Goal: Register for event/course

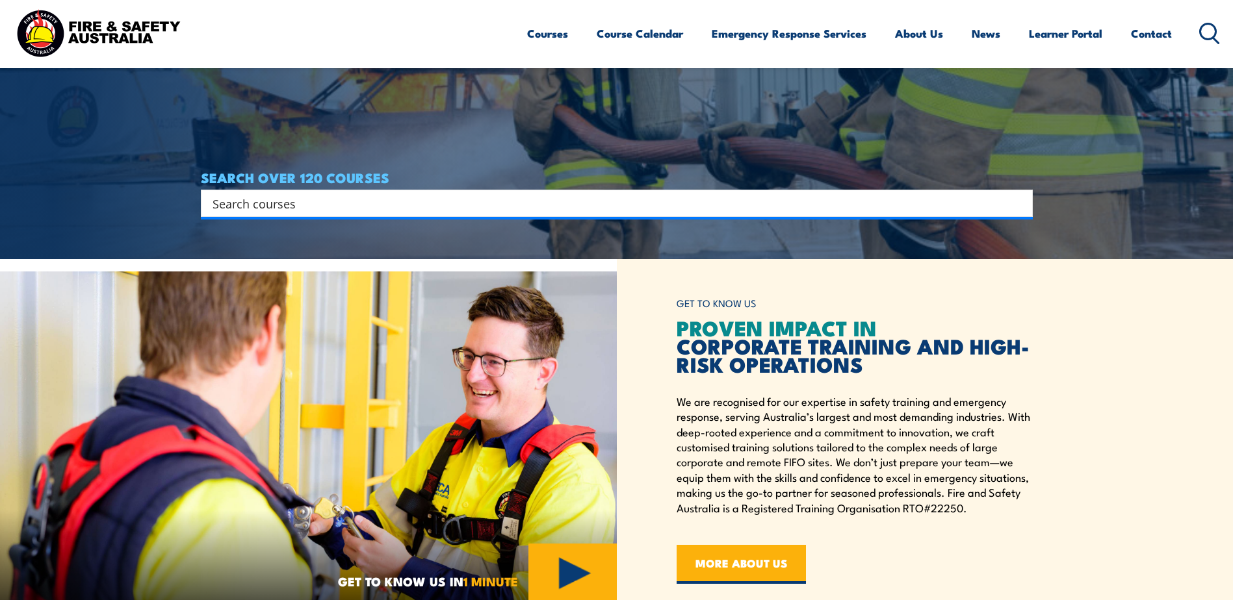
scroll to position [340, 0]
click at [339, 199] on input "Search input" at bounding box center [607, 203] width 791 height 19
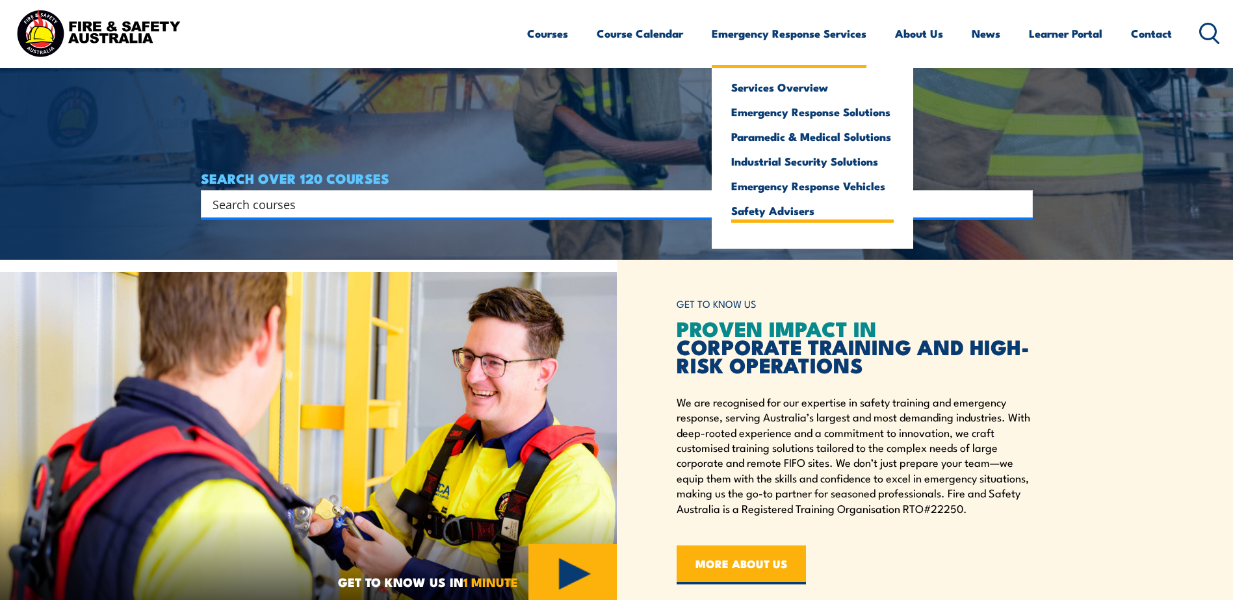
click at [769, 215] on link "Safety Advisers" at bounding box center [812, 211] width 162 height 12
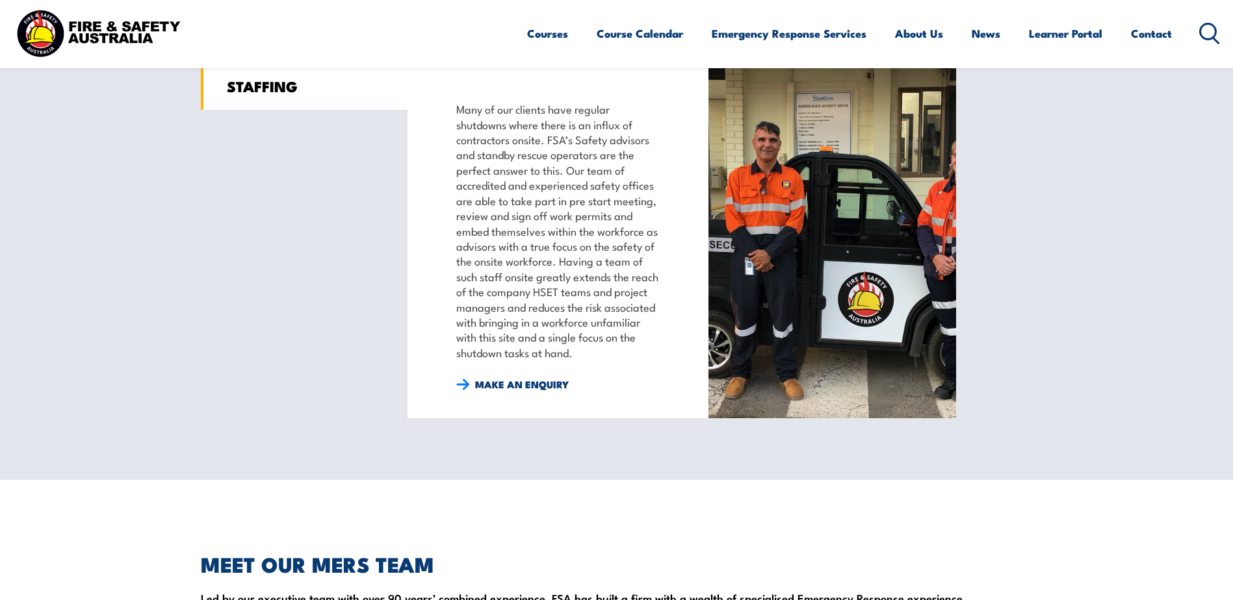
scroll to position [1076, 0]
click at [673, 30] on link "Course Calendar" at bounding box center [639, 33] width 86 height 34
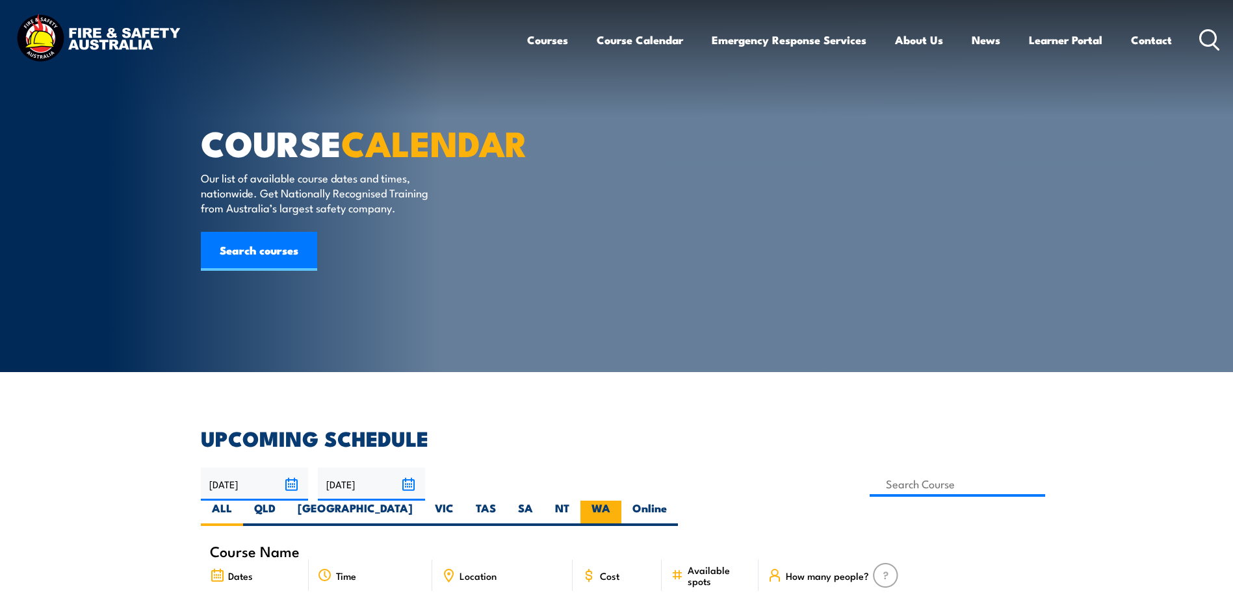
click at [621, 501] on label "WA" at bounding box center [600, 513] width 41 height 25
click at [619, 501] on input "WA" at bounding box center [614, 505] width 8 height 8
radio input "true"
